Goal: Information Seeking & Learning: Learn about a topic

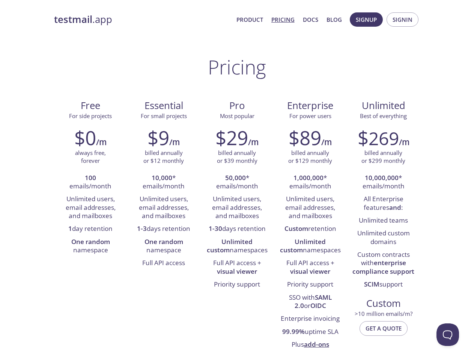
click at [367, 20] on span "Signup" at bounding box center [366, 20] width 21 height 10
click at [403, 20] on span "Signin" at bounding box center [403, 20] width 20 height 10
click at [91, 182] on li "100 emails/month" at bounding box center [91, 182] width 62 height 21
click at [91, 207] on li "Unlimited users, email addresses, and mailboxes" at bounding box center [91, 208] width 62 height 30
click at [91, 229] on li "1 day retention" at bounding box center [91, 228] width 62 height 13
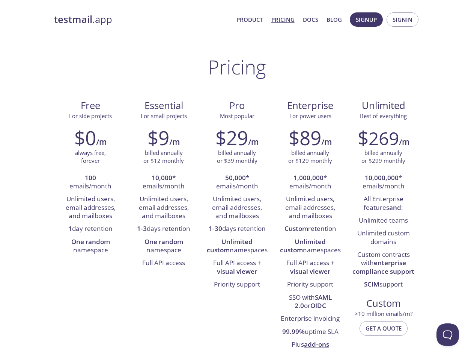
click at [91, 246] on li "One random namespace" at bounding box center [91, 246] width 62 height 21
click at [164, 182] on li "10,000 * emails/month" at bounding box center [164, 182] width 62 height 21
click at [164, 207] on li "Unlimited users, email addresses, and mailboxes" at bounding box center [164, 208] width 62 height 30
click at [164, 229] on li "1-3 days retention" at bounding box center [164, 228] width 62 height 13
click at [164, 246] on li "One random namespace" at bounding box center [164, 246] width 62 height 21
